Goal: Transaction & Acquisition: Subscribe to service/newsletter

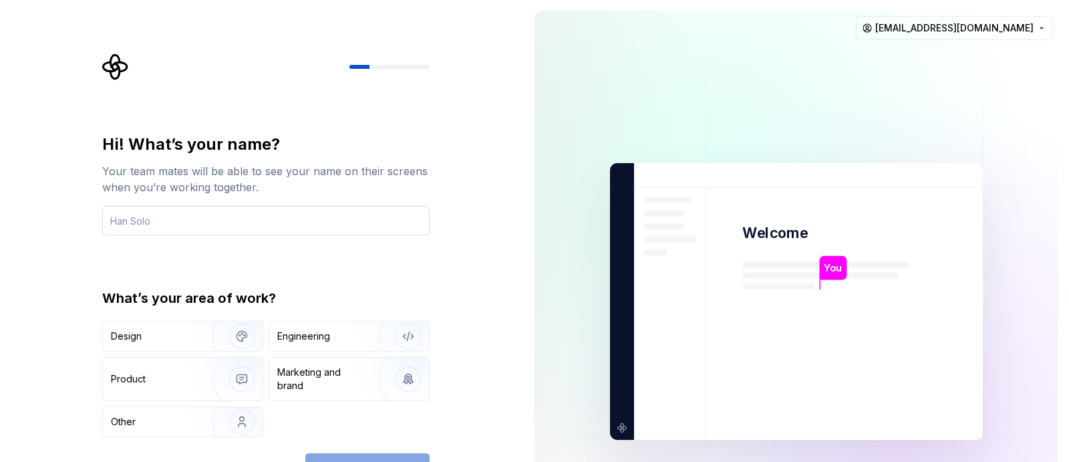
click at [242, 223] on input "text" at bounding box center [265, 220] width 327 height 29
type input "b"
type input "fhajar"
click at [175, 336] on div "Design" at bounding box center [153, 335] width 84 height 13
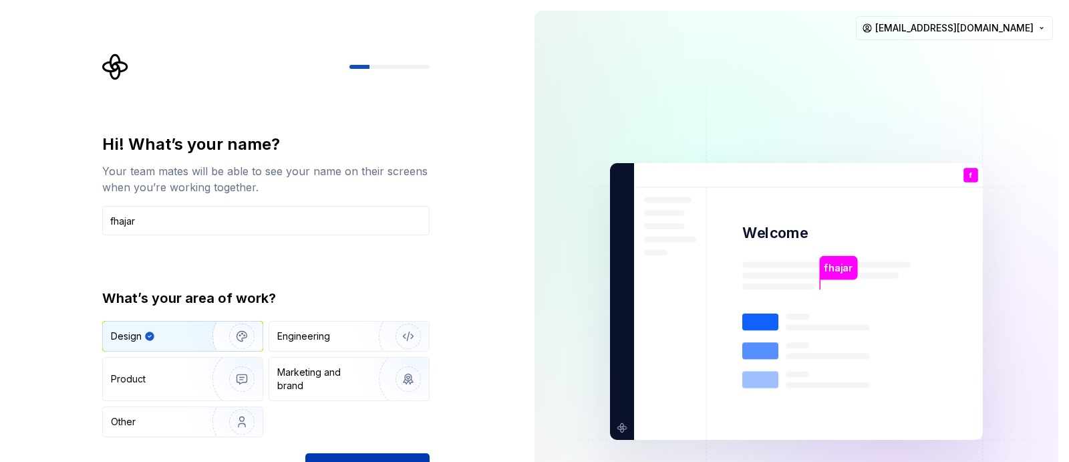
click at [380, 457] on button "Continue" at bounding box center [367, 467] width 124 height 29
click at [372, 458] on div "Continue" at bounding box center [367, 467] width 124 height 29
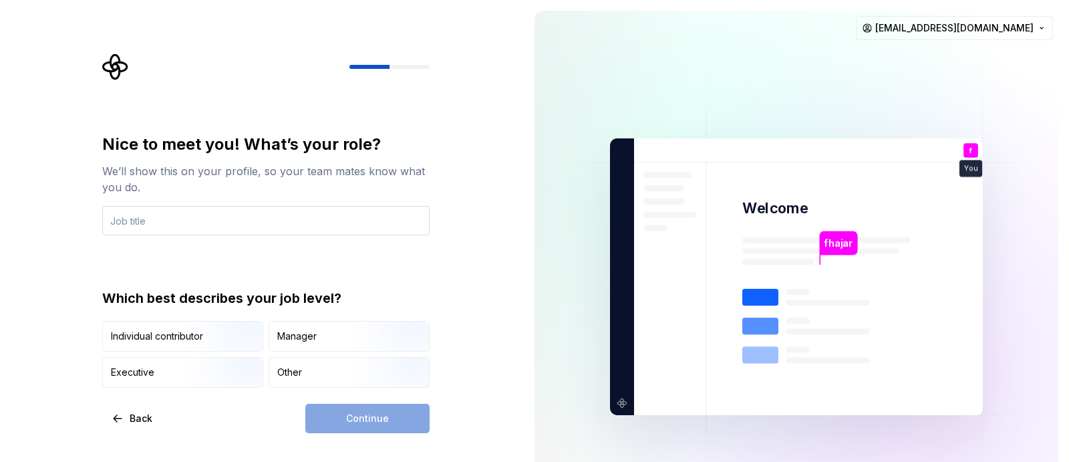
type input "f"
type input "fhajar"
click at [314, 350] on div "Manager" at bounding box center [349, 335] width 160 height 29
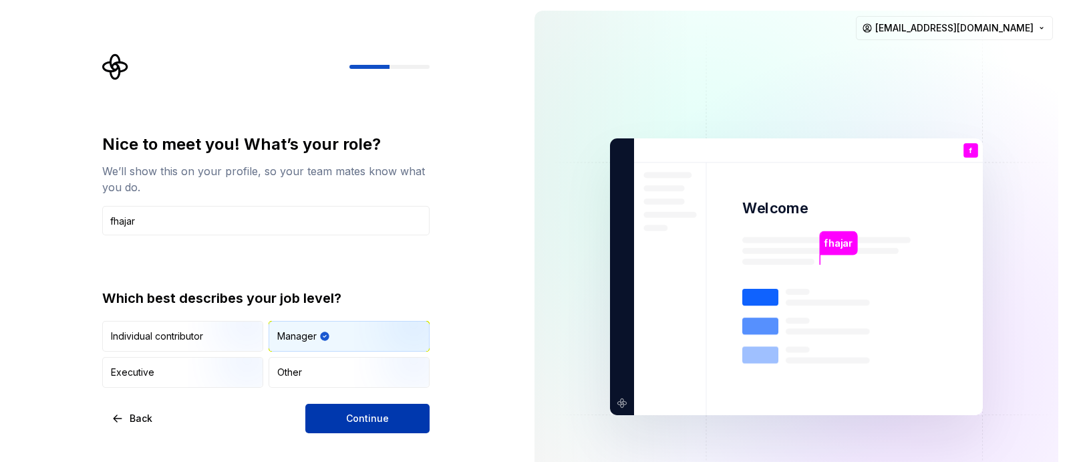
click at [418, 430] on button "Continue" at bounding box center [367, 418] width 124 height 29
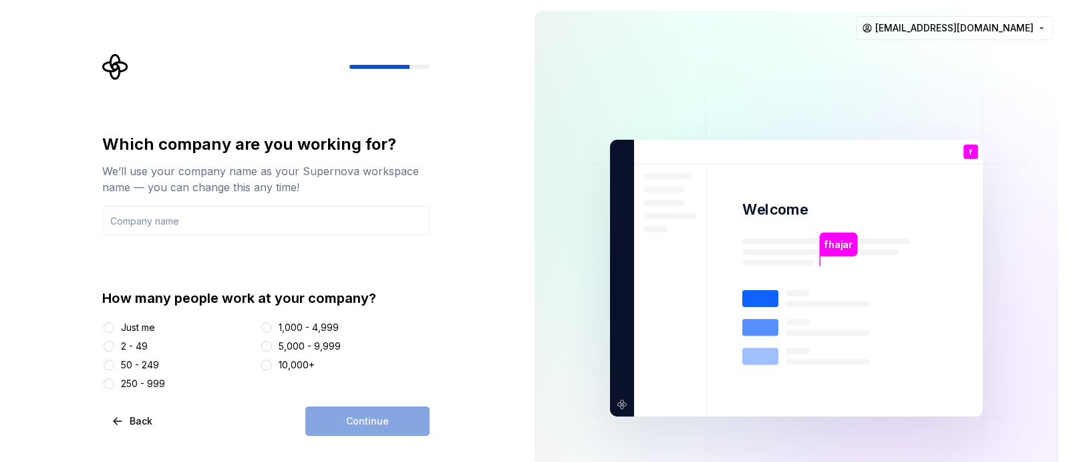
click at [261, 322] on div at bounding box center [266, 327] width 13 height 13
click at [268, 329] on button "1,000 - 4,999" at bounding box center [266, 327] width 11 height 11
click at [345, 411] on div "Continue" at bounding box center [367, 420] width 124 height 29
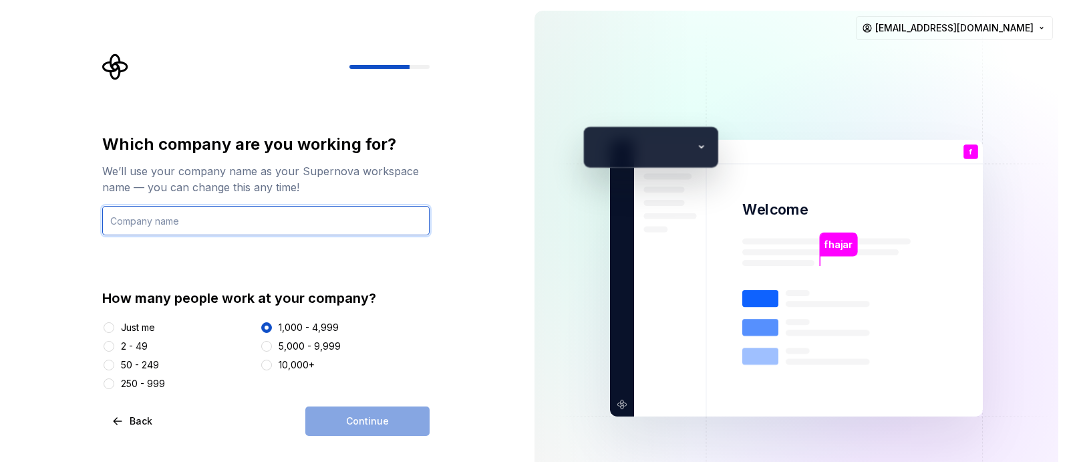
click at [265, 223] on input "text" at bounding box center [265, 220] width 327 height 29
type input "fhajar"
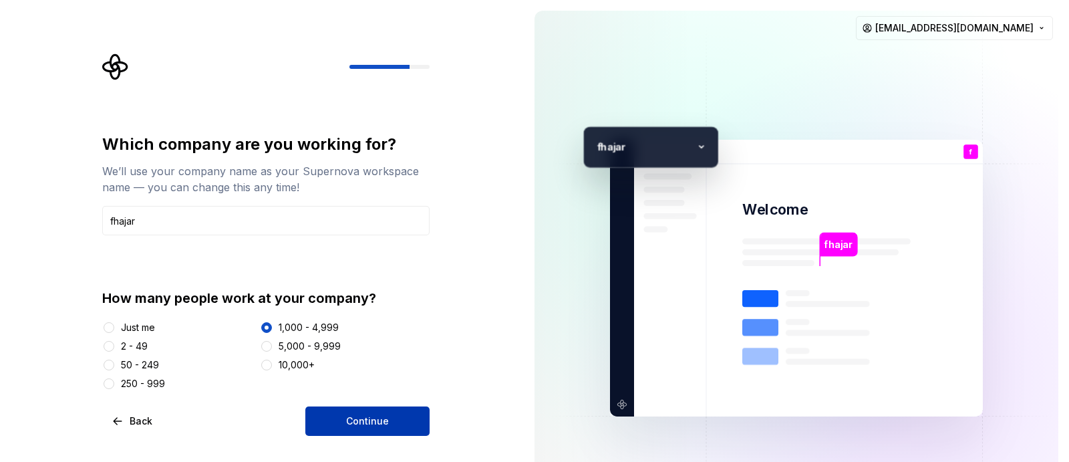
click at [364, 417] on span "Continue" at bounding box center [367, 420] width 43 height 13
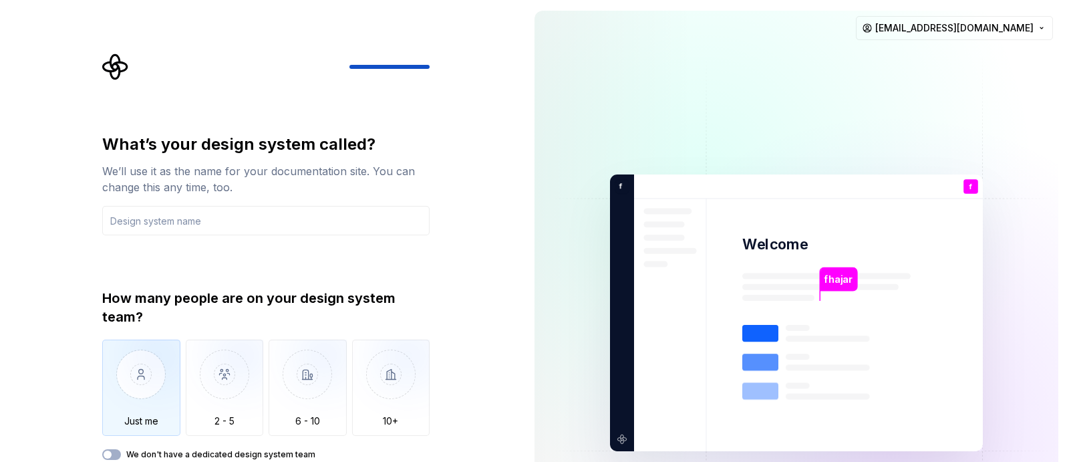
click at [151, 376] on img "button" at bounding box center [141, 384] width 78 height 90
click at [243, 222] on input "text" at bounding box center [265, 220] width 327 height 29
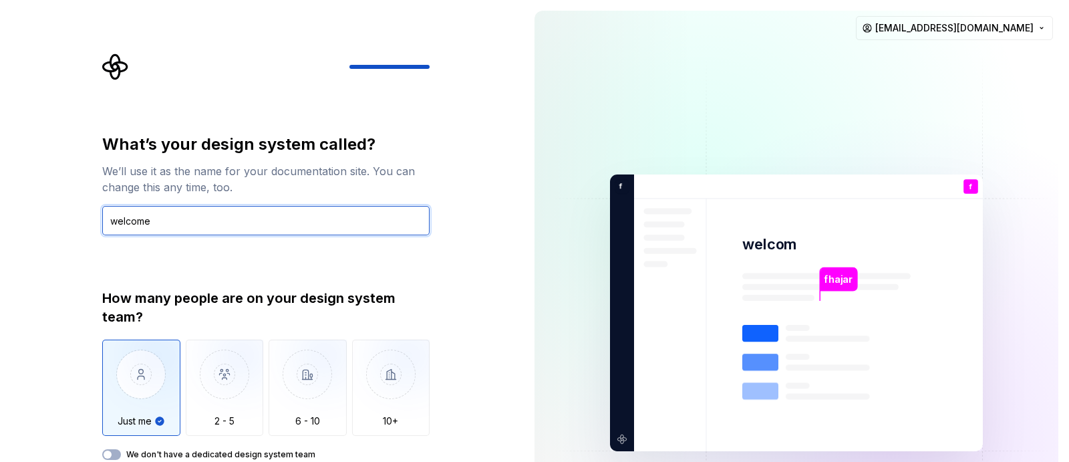
type input "welcome"
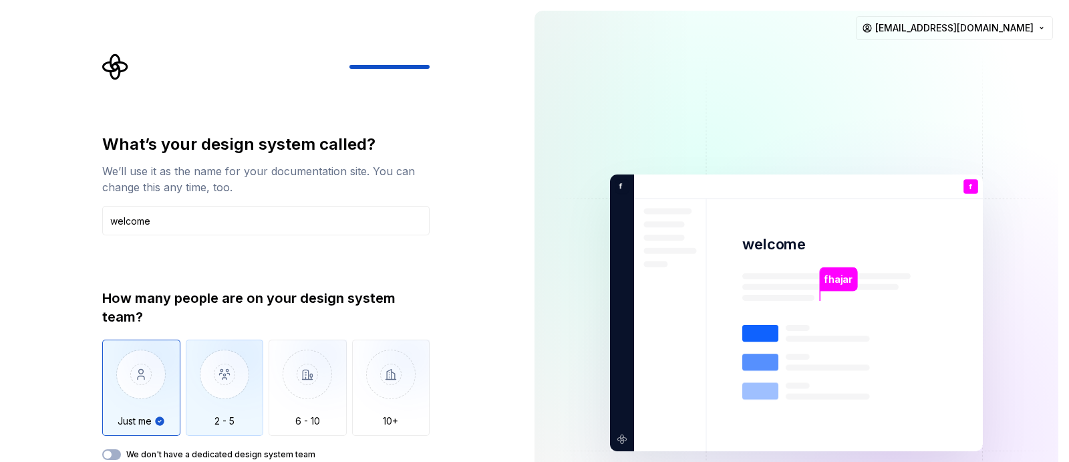
click at [230, 384] on img "button" at bounding box center [225, 384] width 78 height 90
click at [141, 376] on img "button" at bounding box center [141, 384] width 78 height 90
click at [197, 379] on img "button" at bounding box center [225, 384] width 78 height 90
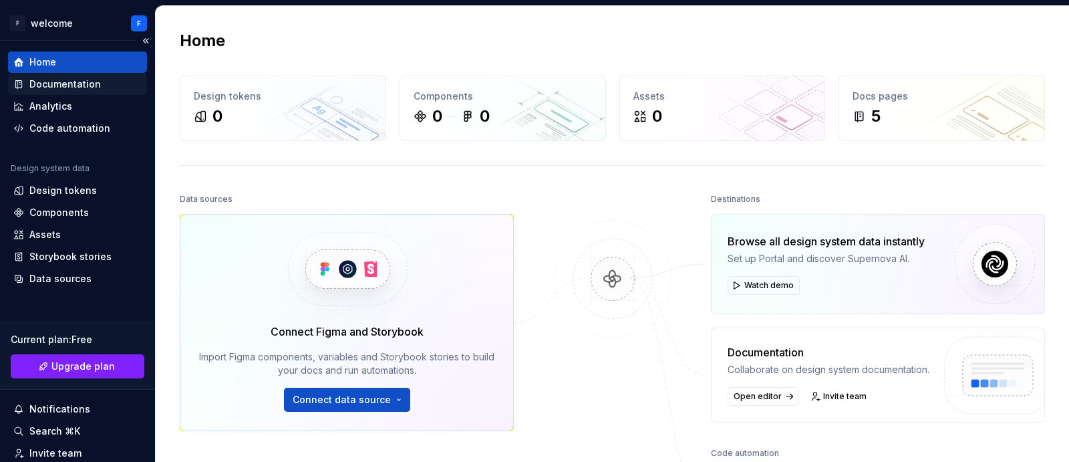
click at [93, 84] on div "Documentation" at bounding box center [65, 84] width 72 height 13
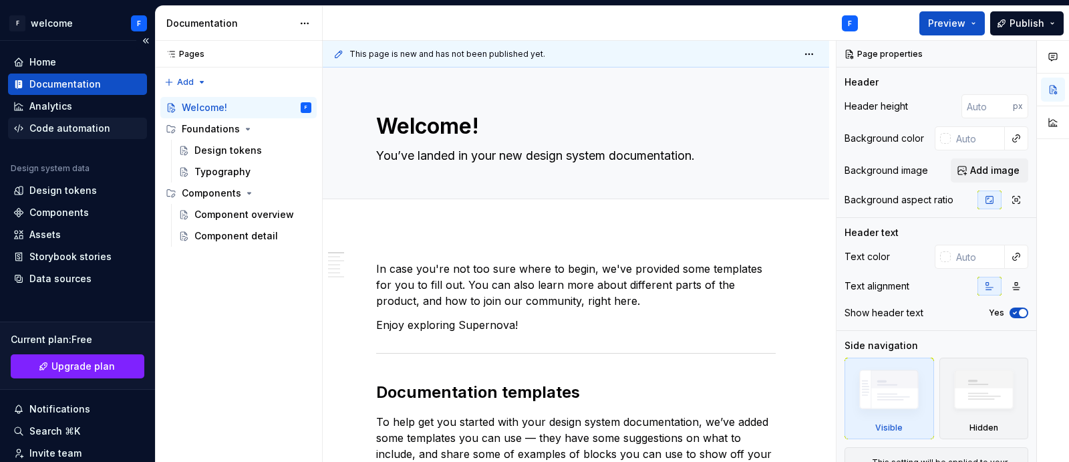
click at [97, 132] on div "Code automation" at bounding box center [69, 128] width 81 height 13
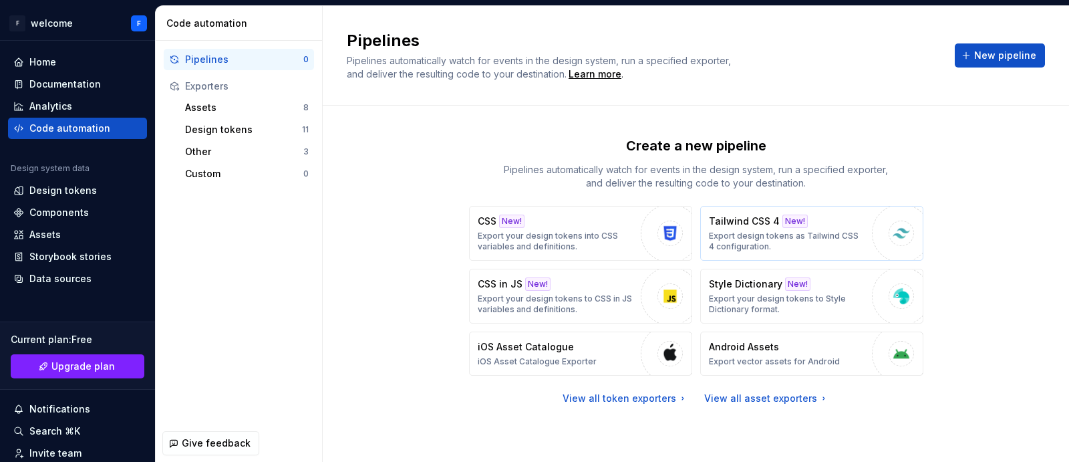
click at [785, 247] on p "Export design tokens as Tailwind CSS 4 configuration." at bounding box center [787, 241] width 156 height 21
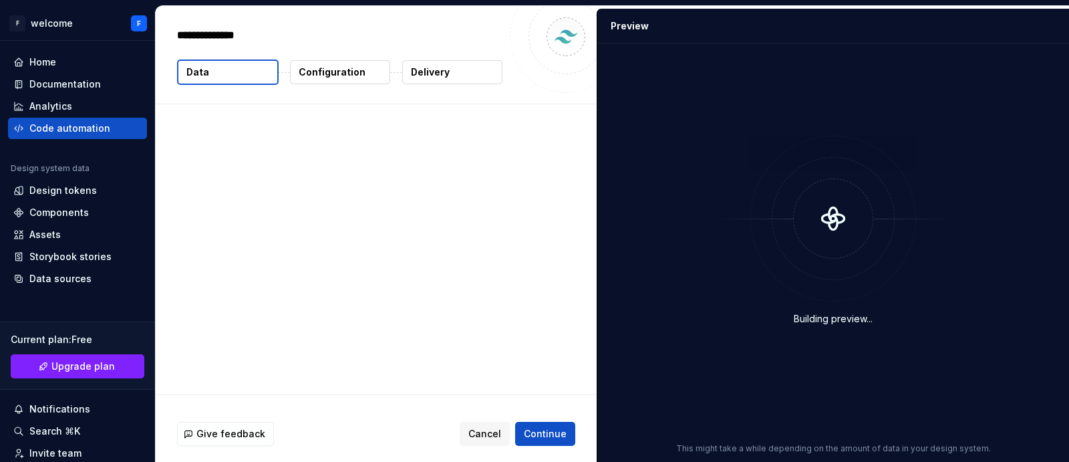
type textarea "*"
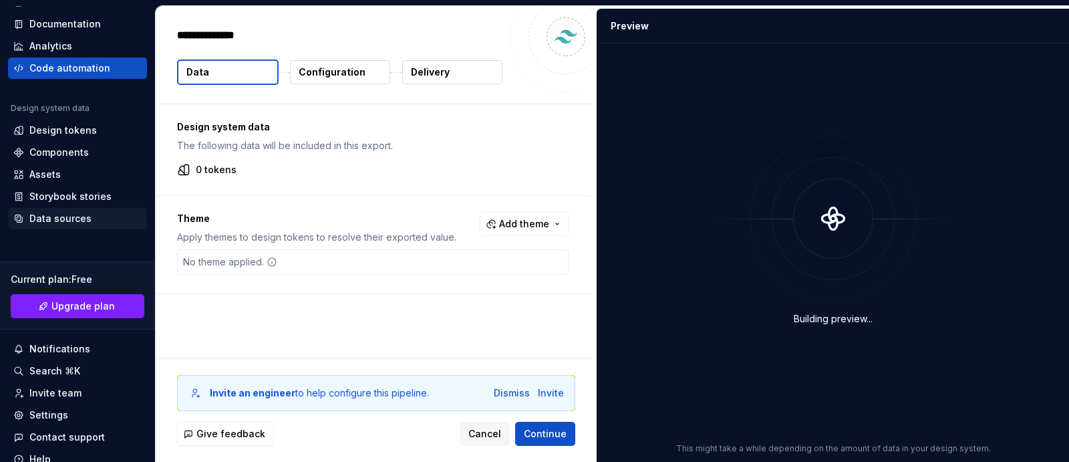
scroll to position [90, 0]
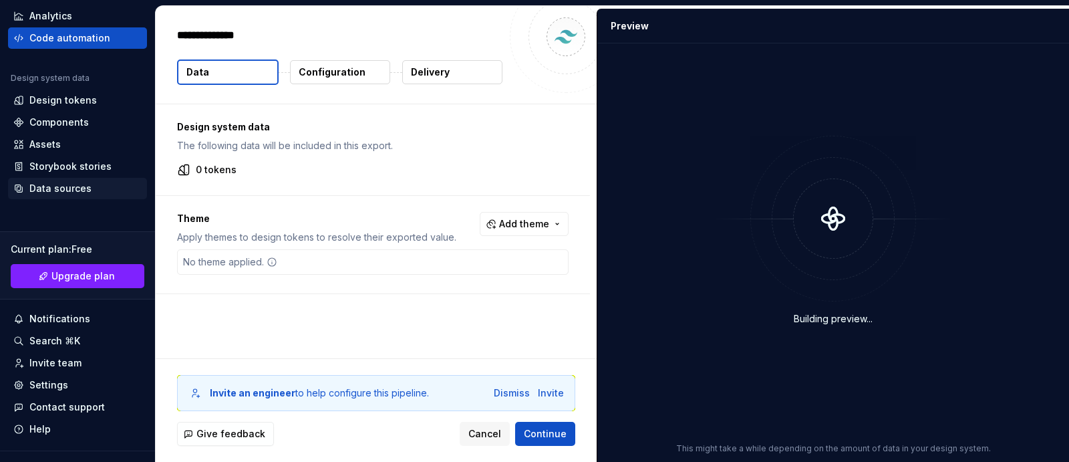
click at [72, 275] on span "Upgrade plan" at bounding box center [82, 275] width 63 height 13
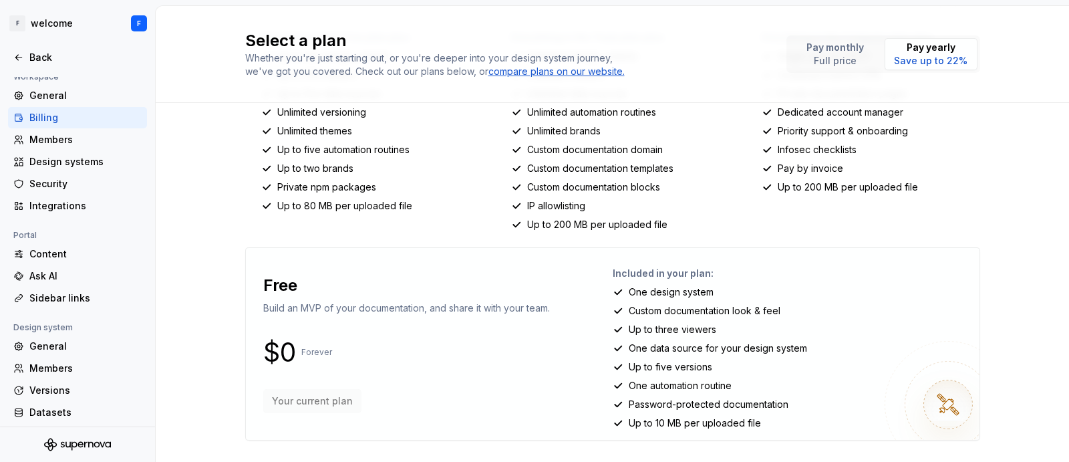
scroll to position [126, 0]
